Goal: Task Accomplishment & Management: Use online tool/utility

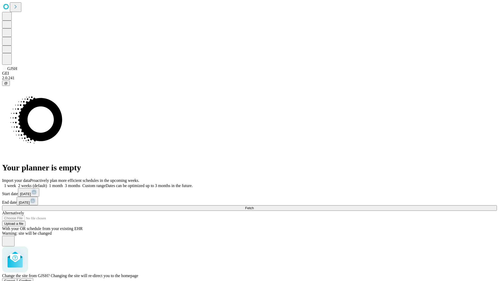
click at [31, 279] on span "Confirm" at bounding box center [25, 281] width 12 height 4
click at [47, 183] on label "2 weeks (default)" at bounding box center [31, 185] width 31 height 4
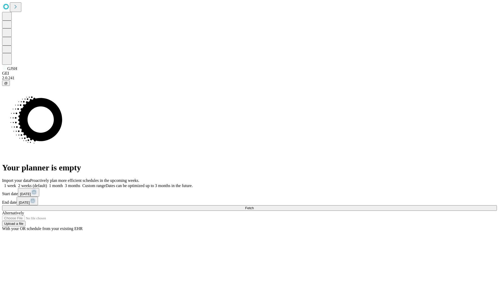
click at [254, 206] on span "Fetch" at bounding box center [249, 208] width 9 height 4
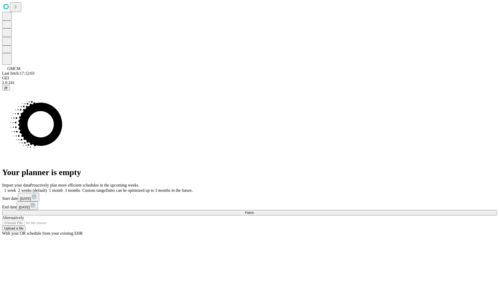
click at [47, 188] on label "2 weeks (default)" at bounding box center [31, 190] width 31 height 4
click at [254, 210] on span "Fetch" at bounding box center [249, 212] width 9 height 4
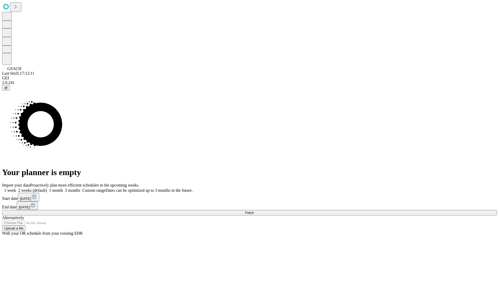
click at [47, 188] on label "2 weeks (default)" at bounding box center [31, 190] width 31 height 4
click at [254, 210] on span "Fetch" at bounding box center [249, 212] width 9 height 4
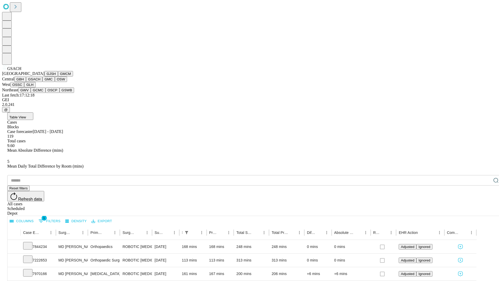
click at [42, 82] on button "GMC" at bounding box center [48, 78] width 12 height 5
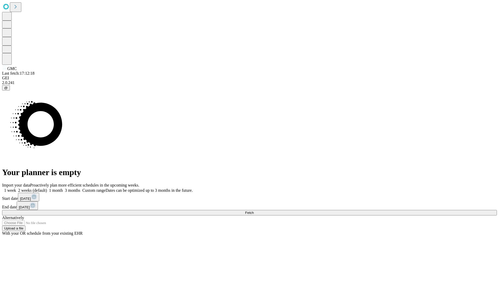
click at [47, 188] on label "2 weeks (default)" at bounding box center [31, 190] width 31 height 4
click at [254, 210] on span "Fetch" at bounding box center [249, 212] width 9 height 4
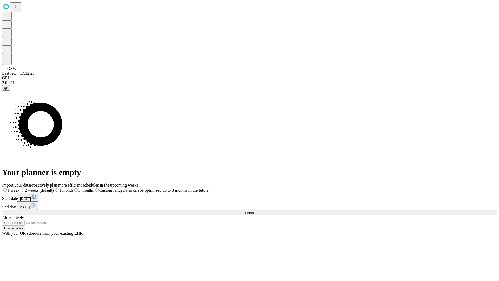
click at [54, 188] on label "2 weeks (default)" at bounding box center [36, 190] width 34 height 4
click at [254, 210] on span "Fetch" at bounding box center [249, 212] width 9 height 4
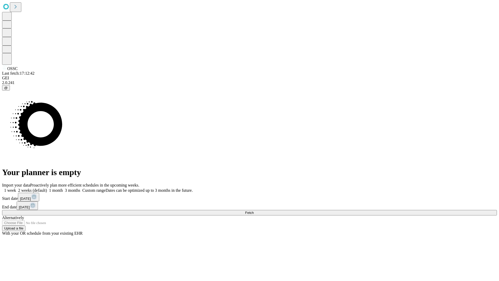
click at [254, 210] on span "Fetch" at bounding box center [249, 212] width 9 height 4
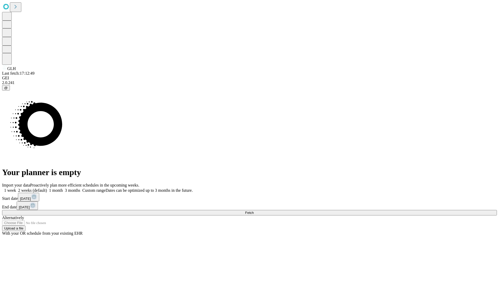
click at [47, 188] on label "2 weeks (default)" at bounding box center [31, 190] width 31 height 4
click at [254, 210] on span "Fetch" at bounding box center [249, 212] width 9 height 4
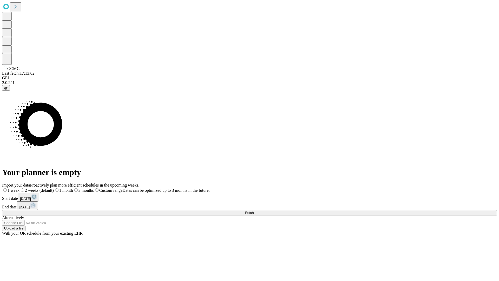
click at [254, 210] on span "Fetch" at bounding box center [249, 212] width 9 height 4
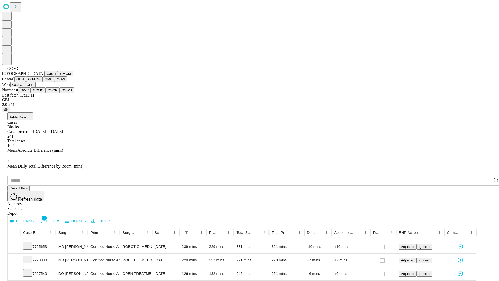
click at [45, 93] on button "OSCP" at bounding box center [52, 89] width 14 height 5
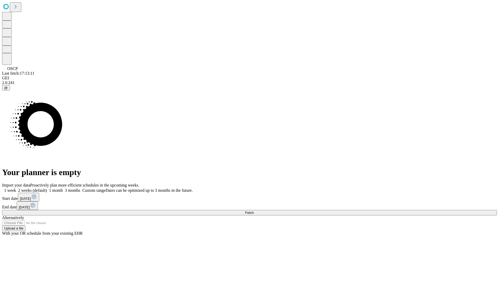
click at [47, 188] on label "2 weeks (default)" at bounding box center [31, 190] width 31 height 4
click at [254, 210] on span "Fetch" at bounding box center [249, 212] width 9 height 4
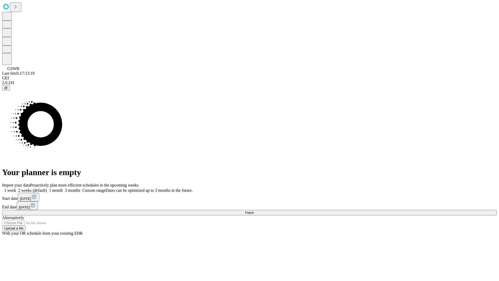
click at [47, 188] on label "2 weeks (default)" at bounding box center [31, 190] width 31 height 4
click at [254, 210] on span "Fetch" at bounding box center [249, 212] width 9 height 4
